Goal: Information Seeking & Learning: Learn about a topic

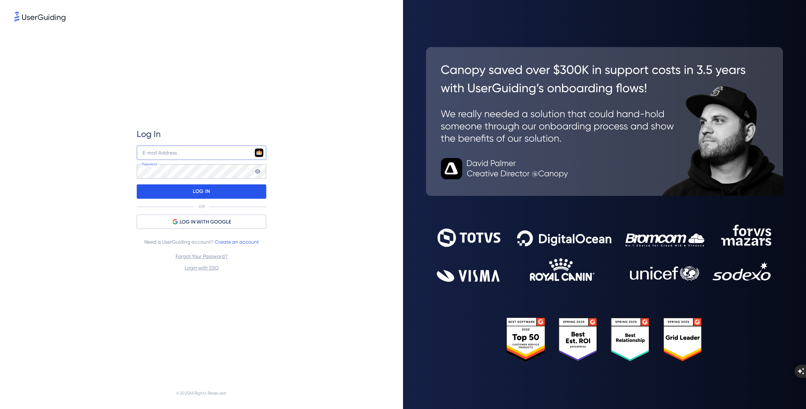
type input "[EMAIL_ADDRESS][DOMAIN_NAME]"
click at [210, 190] on div "LOG IN" at bounding box center [202, 192] width 130 height 14
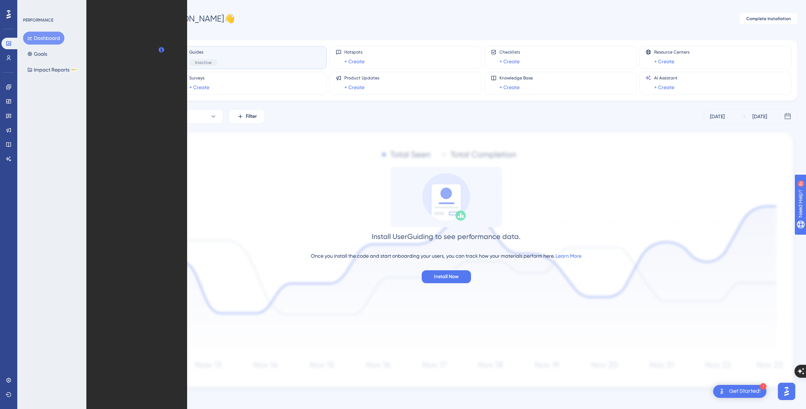
click at [10, 14] on icon at bounding box center [8, 14] width 4 height 9
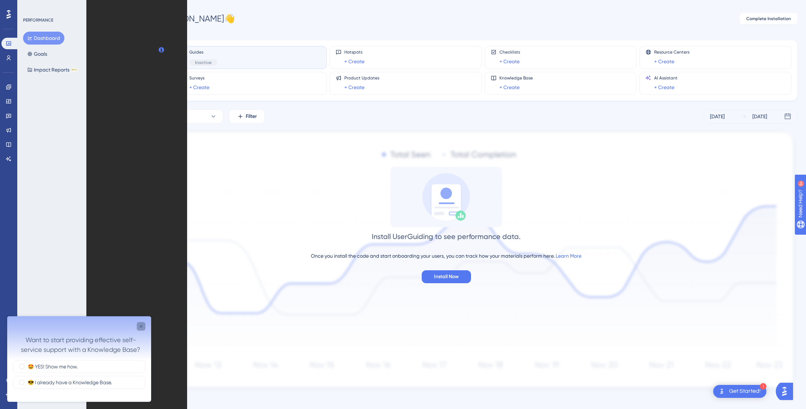
click at [141, 326] on icon "Close survey" at bounding box center [141, 327] width 6 height 6
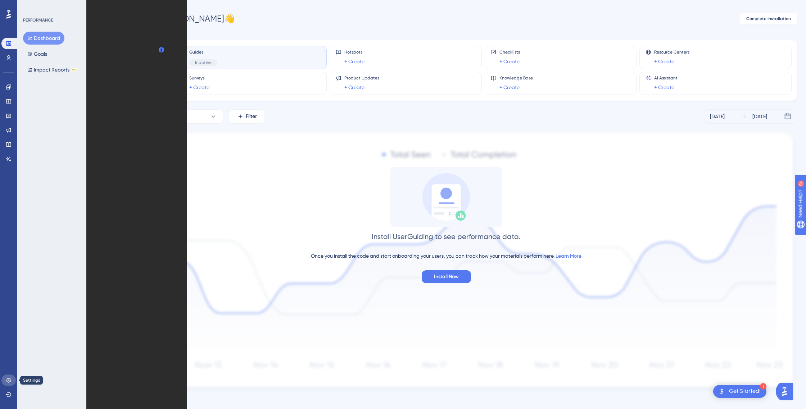
click at [11, 378] on icon at bounding box center [9, 381] width 6 height 6
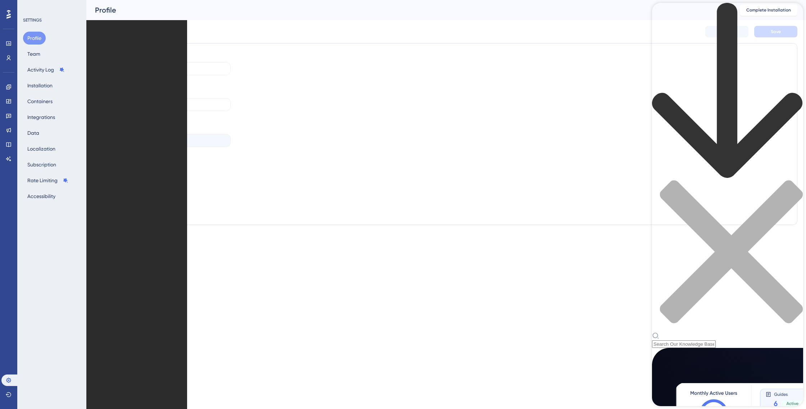
click at [690, 43] on div "Resource Center Header" at bounding box center [727, 175] width 151 height 345
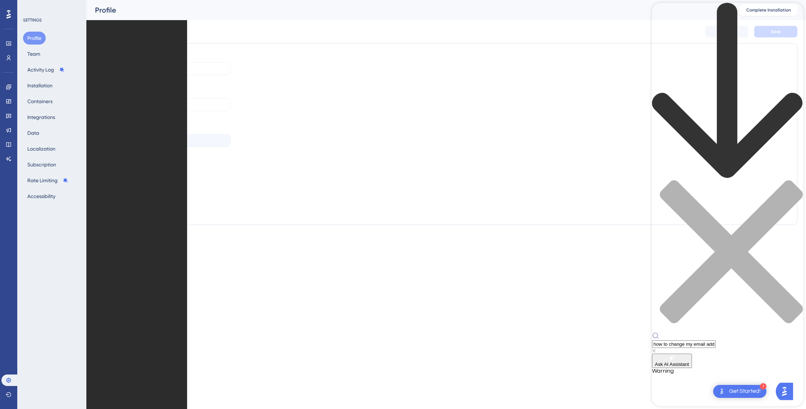
type input "how to change my email address"
click at [739, 395] on span "Learn how to change your account email in the UserGuiding Panel using a verific…" at bounding box center [712, 401] width 120 height 12
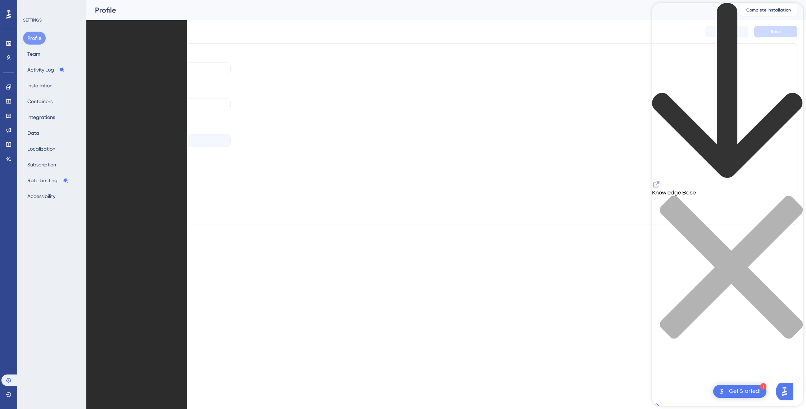
click at [789, 196] on div "close resource center" at bounding box center [727, 272] width 151 height 152
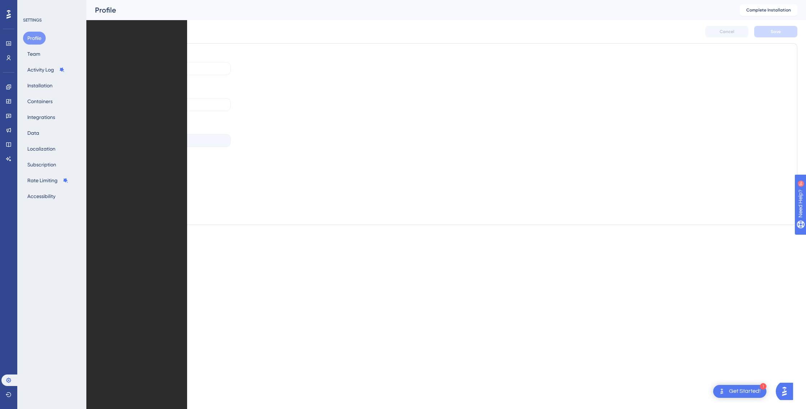
click at [129, 127] on div "E-mail Address" at bounding box center [120, 127] width 35 height 9
click at [131, 111] on div "Name Jeffrey S Anderson Company CQC International Inc. E-mail Address info@supe…" at bounding box center [167, 99] width 128 height 96
click at [131, 105] on input "CQC International Inc." at bounding box center [167, 104] width 116 height 5
click at [122, 118] on div "Name Jeffrey S Anderson Company CQC International Inc. E-mail Address info@supe…" at bounding box center [167, 99] width 128 height 96
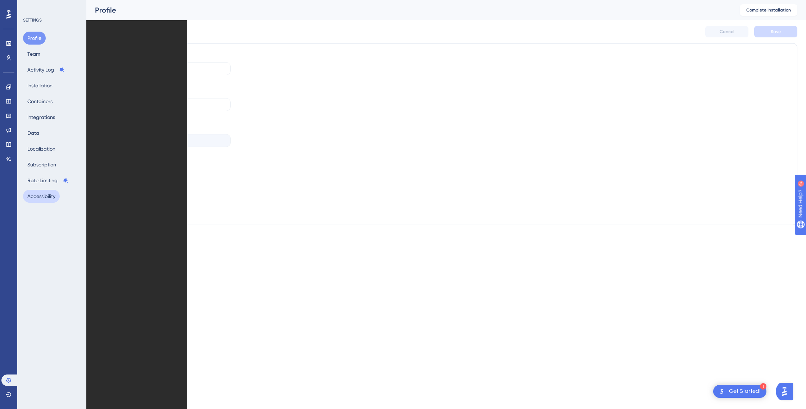
click at [47, 194] on button "Accessibility" at bounding box center [41, 196] width 37 height 13
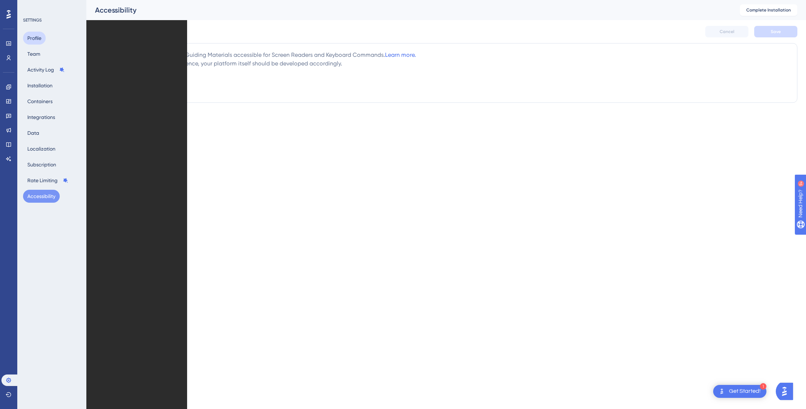
click at [36, 34] on button "Profile" at bounding box center [34, 38] width 23 height 13
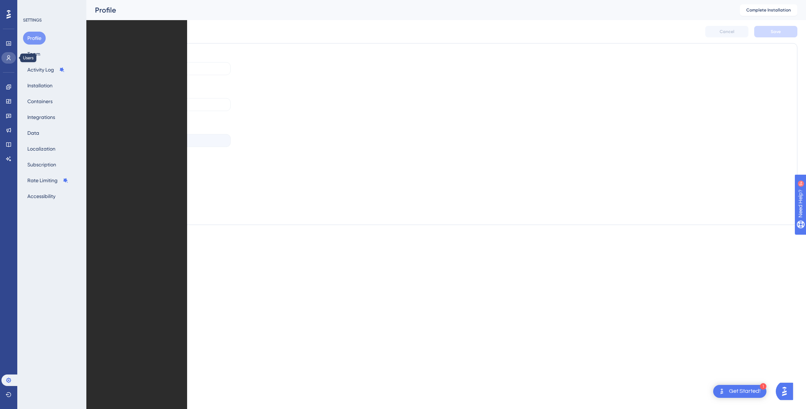
click at [10, 56] on icon at bounding box center [9, 58] width 6 height 6
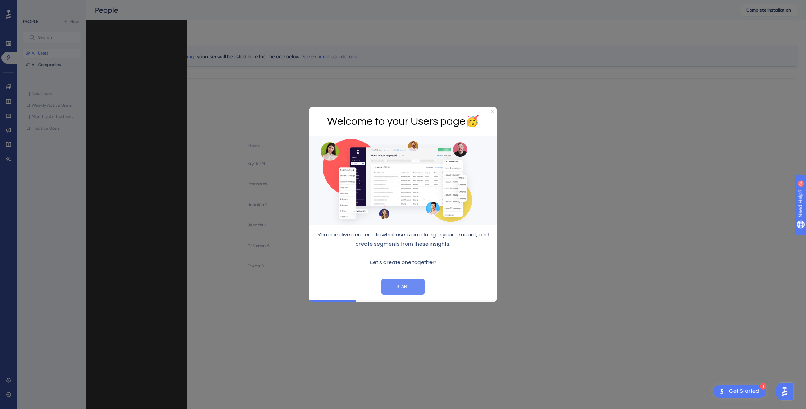
click at [401, 284] on button "START" at bounding box center [402, 287] width 43 height 16
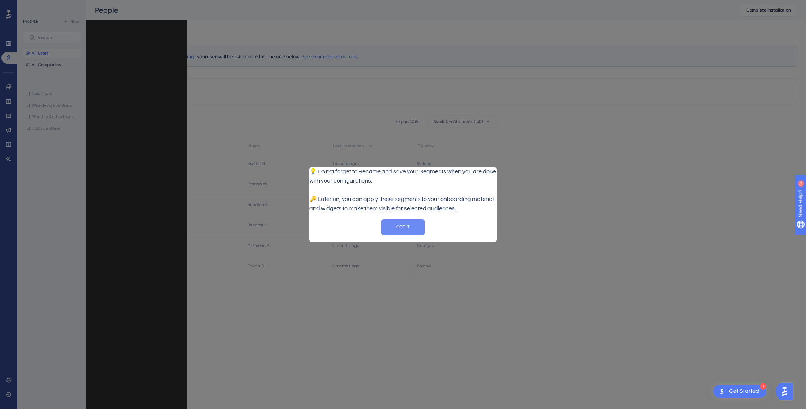
click at [409, 235] on button "GOT IT" at bounding box center [402, 227] width 43 height 16
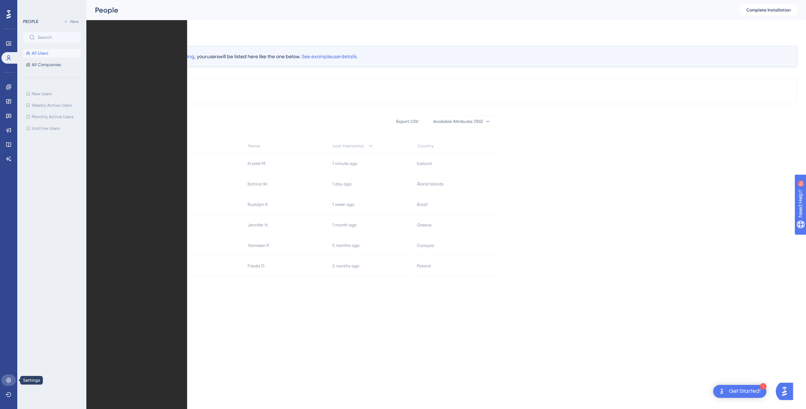
click at [9, 379] on icon at bounding box center [9, 381] width 6 height 6
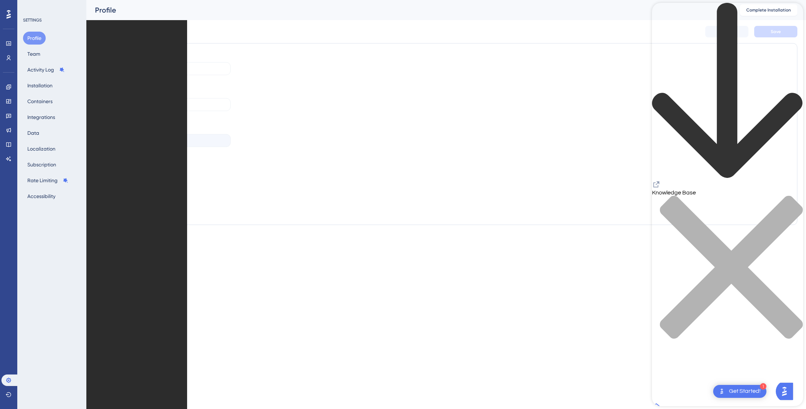
click at [8, 16] on icon at bounding box center [8, 14] width 4 height 9
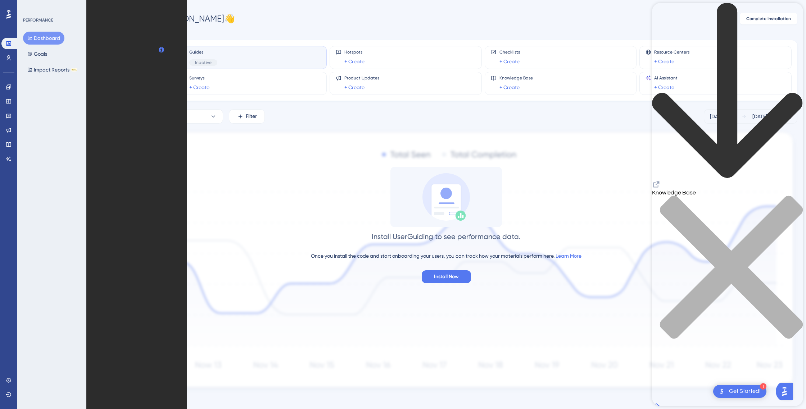
click at [793, 196] on icon "close resource center" at bounding box center [727, 271] width 151 height 151
